Goal: Answer question/provide support

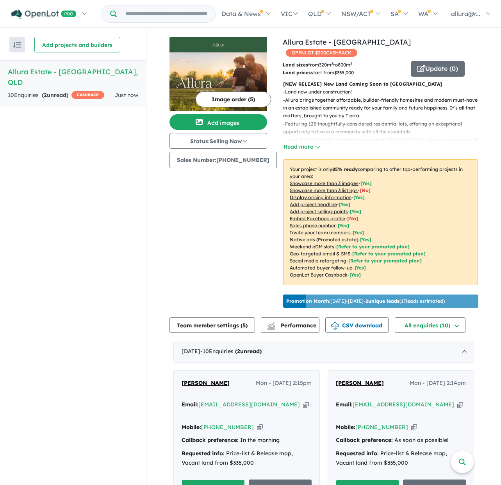
click at [61, 71] on h5 "Allura Estate - Bundamba , QLD" at bounding box center [73, 76] width 131 height 21
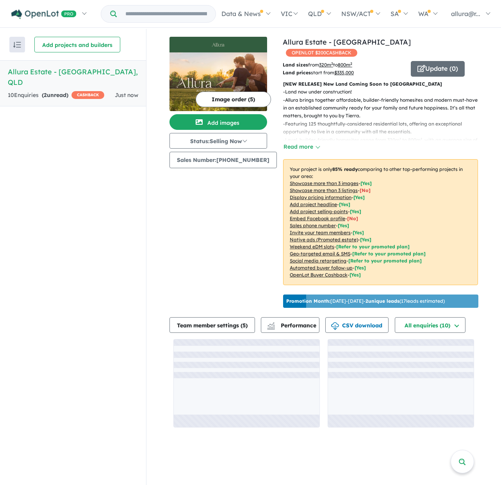
click at [61, 71] on h5 "Allura Estate - Bundamba , QLD" at bounding box center [73, 76] width 131 height 21
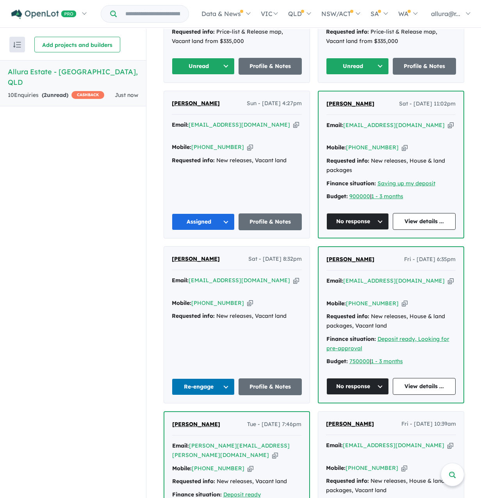
scroll to position [383, 0]
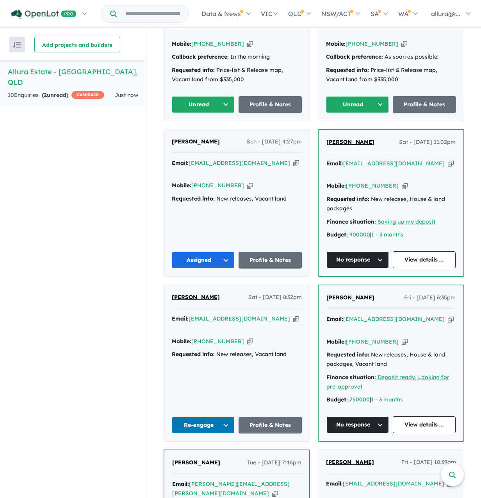
click at [350, 138] on span "[PERSON_NAME]" at bounding box center [351, 141] width 48 height 7
